Goal: Task Accomplishment & Management: Manage account settings

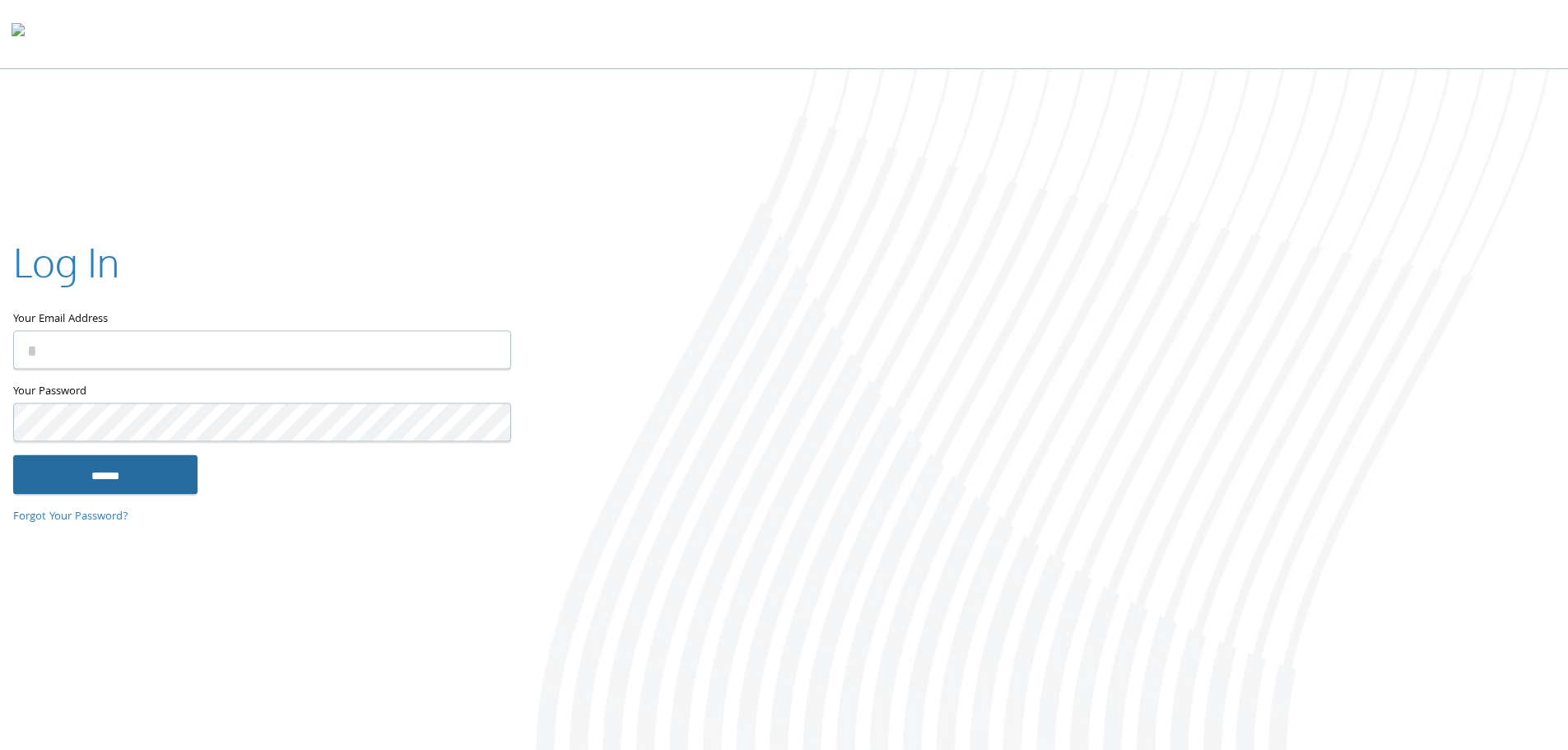
type input "**********"
click at [107, 475] on input "******" at bounding box center [105, 473] width 184 height 39
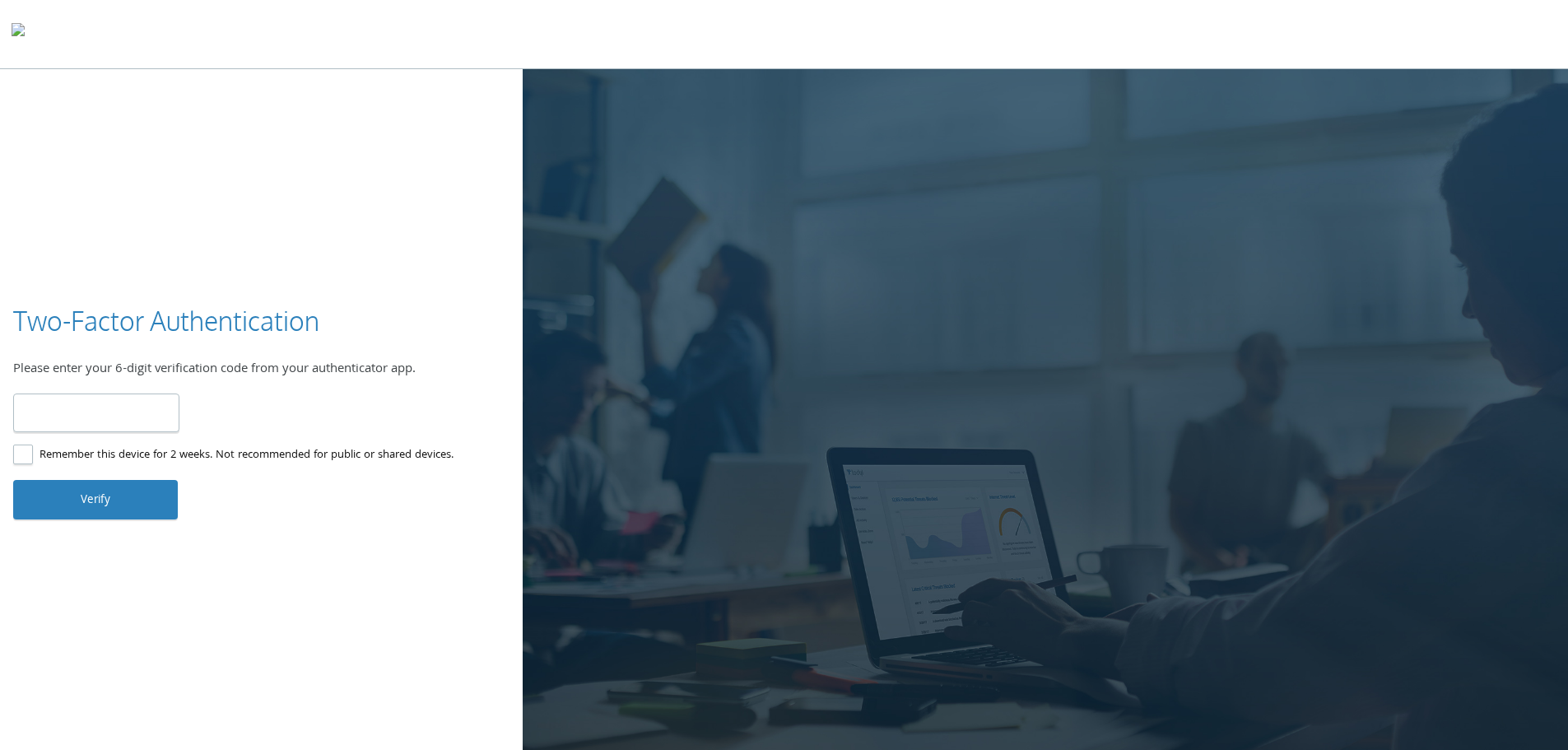
type input "******"
